Goal: Navigation & Orientation: Find specific page/section

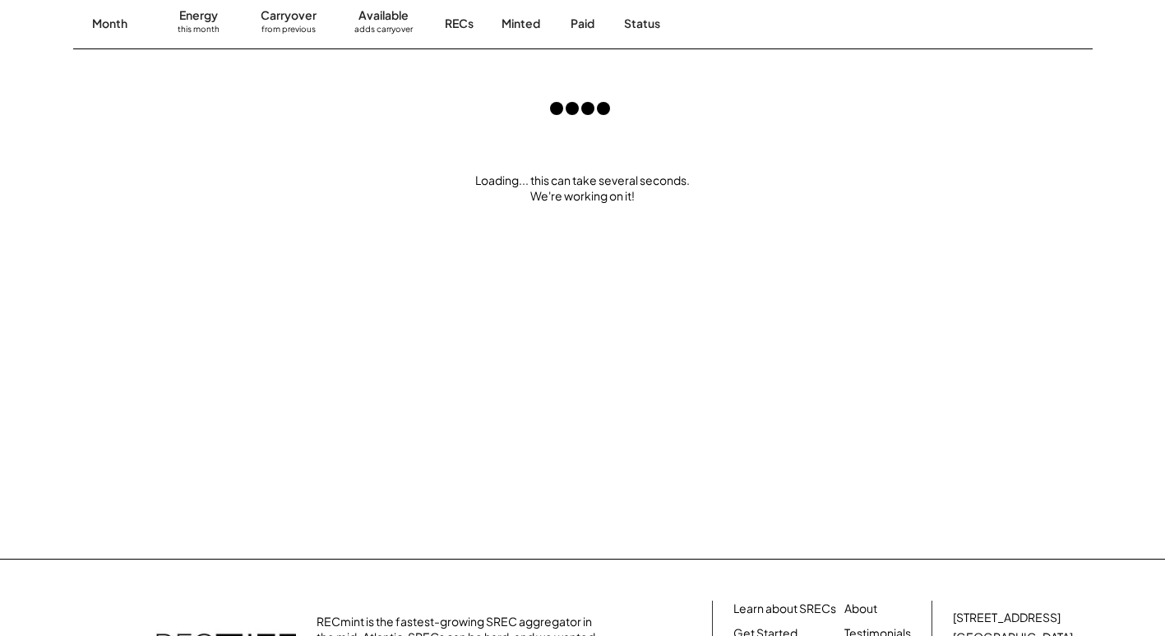
scroll to position [822, 0]
